Goal: Contribute content

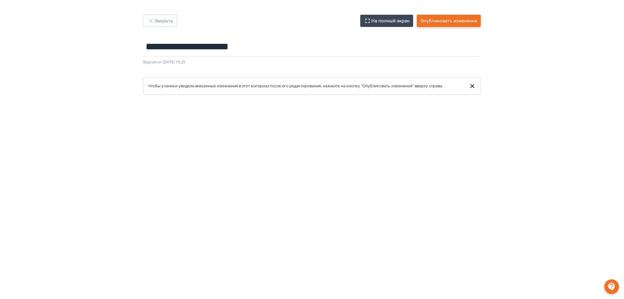
click at [461, 24] on button "Опубликовать изменения" at bounding box center [449, 21] width 64 height 12
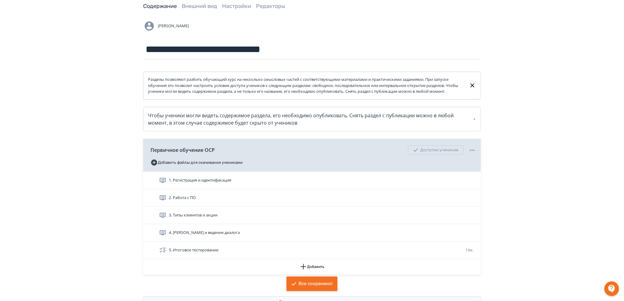
scroll to position [65, 0]
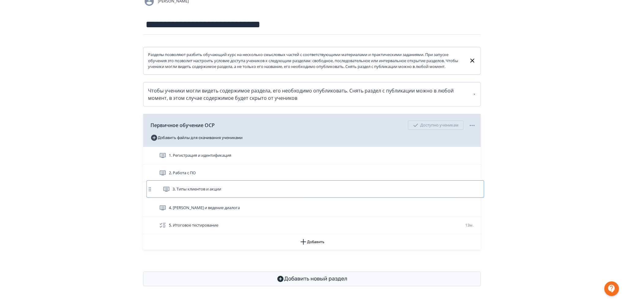
drag, startPoint x: 353, startPoint y: 185, endPoint x: 360, endPoint y: 184, distance: 6.9
click at [360, 184] on div "1. Регистрация и идентификация 2. Работа с ПО 3. Типы клиентов и акции 4. [PERS…" at bounding box center [312, 190] width 338 height 87
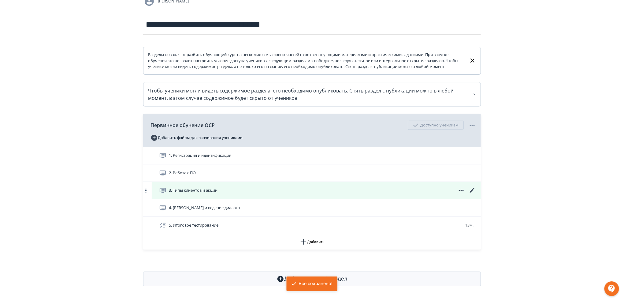
click at [473, 191] on icon at bounding box center [472, 190] width 7 height 7
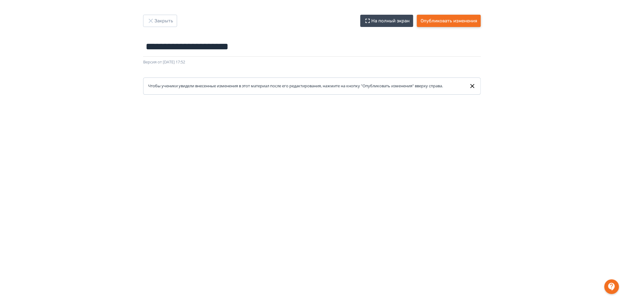
click at [453, 20] on button "Опубликовать изменения" at bounding box center [449, 21] width 64 height 12
